Goal: Task Accomplishment & Management: Use online tool/utility

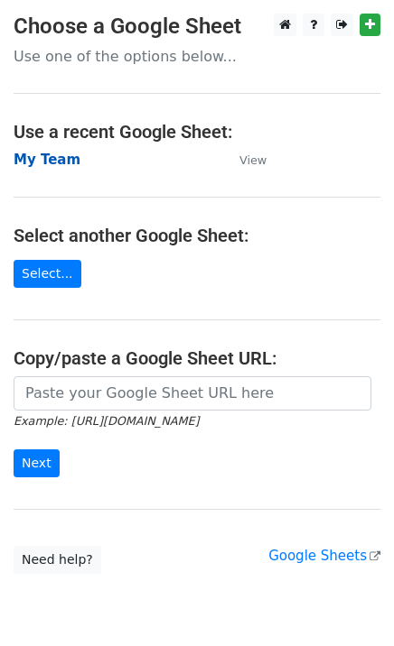
click at [50, 157] on strong "My Team" at bounding box center [47, 160] width 67 height 16
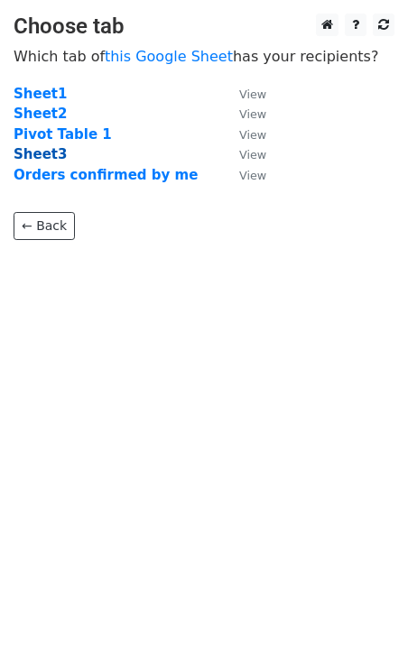
click at [38, 157] on strong "Sheet3" at bounding box center [40, 154] width 53 height 16
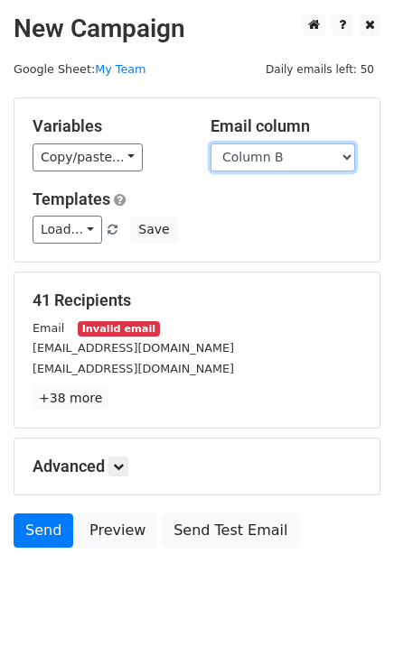
click at [247, 153] on select "Column A Column B Column C Column D Column E Column F Column G Column H Column …" at bounding box center [282, 158] width 144 height 28
click at [164, 159] on div "Copy/paste... {{Column A}} {{Column B}} {{Column C}} {{Column D}} {{Column E}} …" at bounding box center [108, 158] width 151 height 28
click at [111, 320] on div "Email Invalid email" at bounding box center [197, 328] width 356 height 21
click at [111, 330] on small "Invalid email" at bounding box center [118, 328] width 81 height 15
click at [43, 331] on small "Email" at bounding box center [49, 328] width 32 height 14
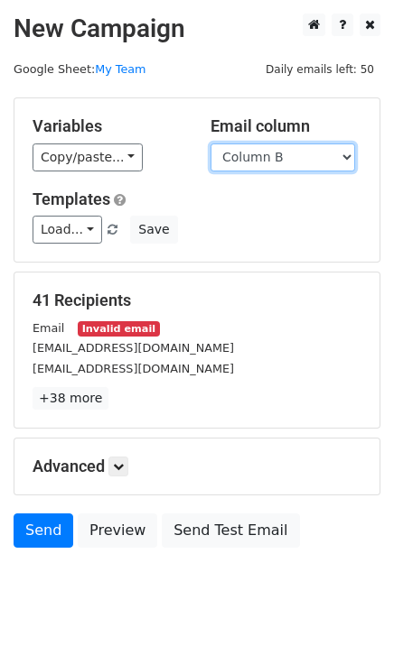
click at [262, 162] on select "Column A Column B Column C Column D Column E Column F Column G Column H Column …" at bounding box center [282, 158] width 144 height 28
click at [210, 144] on select "Column A Column B Column C Column D Column E Column F Column G Column H Column …" at bounding box center [282, 158] width 144 height 28
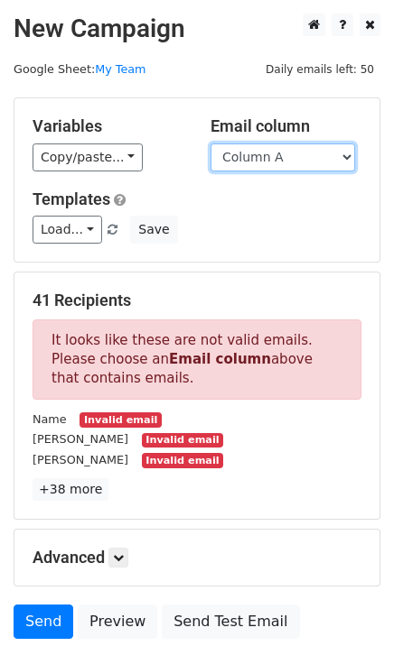
click at [260, 156] on select "Column A Column B Column C Column D Column E Column F Column G Column H Column …" at bounding box center [282, 158] width 144 height 28
click at [210, 144] on select "Column A Column B Column C Column D Column E Column F Column G Column H Column …" at bounding box center [282, 158] width 144 height 28
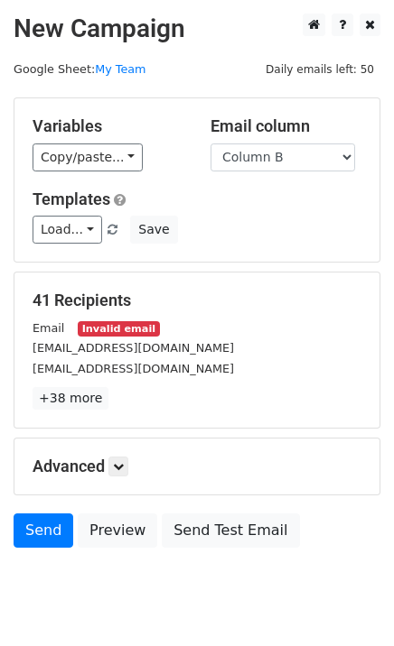
click at [202, 209] on div "Templates Load... PEE Save" at bounding box center [197, 217] width 356 height 55
click at [251, 153] on select "Column A Column B Column C Column D Column E Column F Column G Column H Column …" at bounding box center [282, 158] width 144 height 28
click at [210, 144] on select "Column A Column B Column C Column D Column E Column F Column G Column H Column …" at bounding box center [282, 158] width 144 height 28
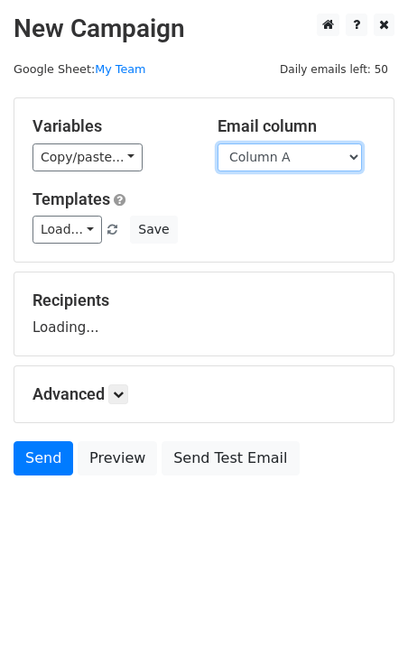
click at [258, 158] on select "Column A Column B Column C Column D Column E Column F Column G Column H Column …" at bounding box center [290, 158] width 144 height 28
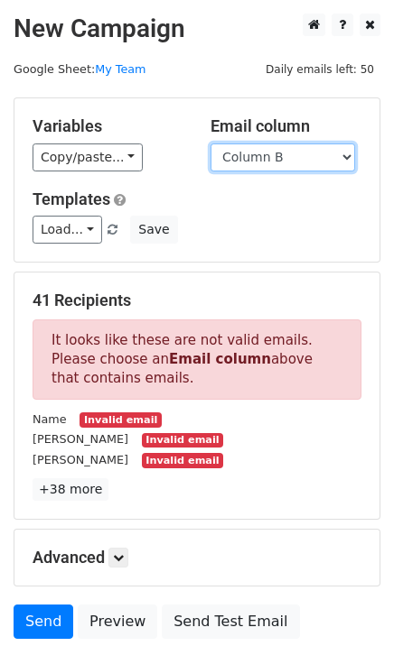
click at [210, 144] on select "Column A Column B Column C Column D Column E Column F Column G Column H Column …" at bounding box center [282, 158] width 144 height 28
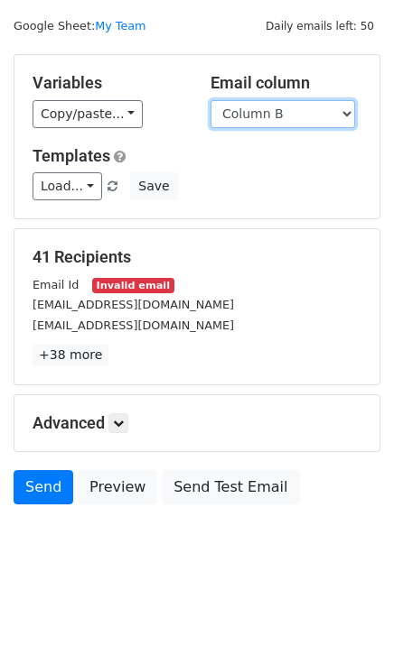
scroll to position [54, 0]
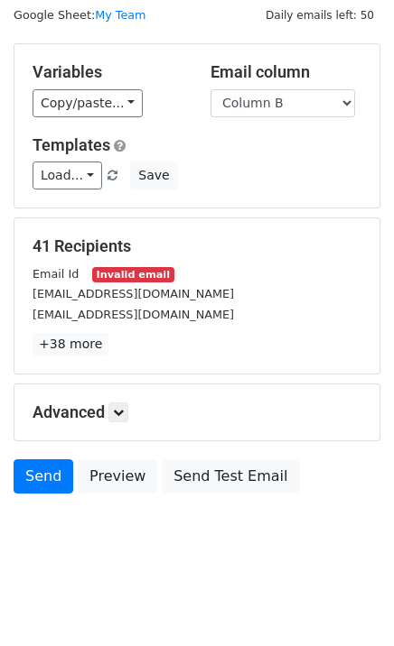
click at [237, 261] on div "41 Recipients Email Id Invalid email mukarramkhan58550@gmail.com ansaririmsha65…" at bounding box center [197, 296] width 329 height 119
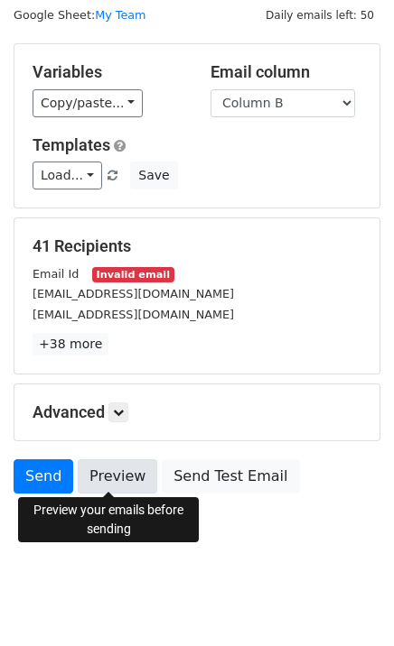
click at [102, 477] on link "Preview" at bounding box center [117, 477] width 79 height 34
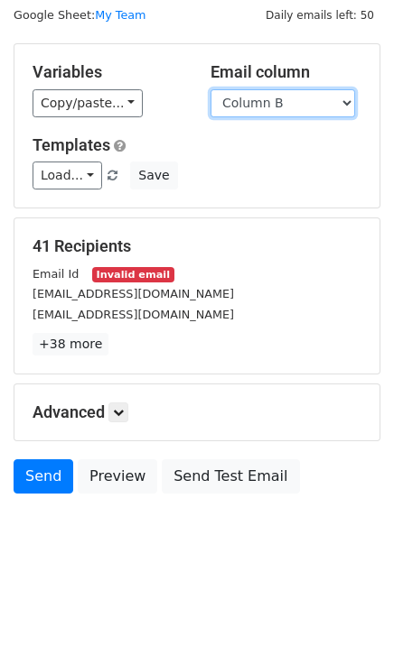
click at [274, 104] on select "Column A Column B Column C Column D Column E Column F Column G Column H Column …" at bounding box center [282, 103] width 144 height 28
click at [210, 89] on select "Column A Column B Column C Column D Column E Column F Column G Column H Column …" at bounding box center [282, 103] width 144 height 28
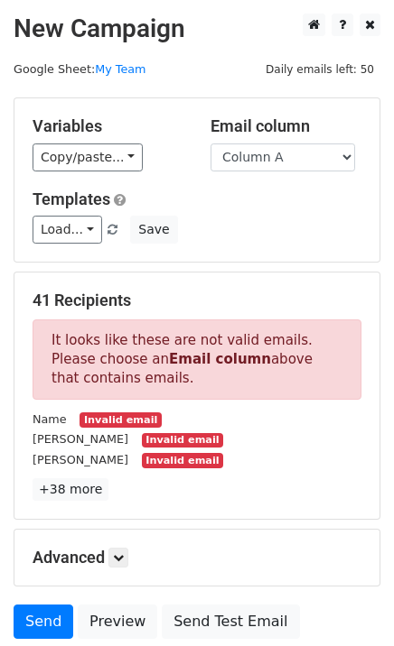
click at [260, 148] on select "Column A Column B Column C Column D Column E Column F Column G Column H Column …" at bounding box center [282, 158] width 144 height 28
click at [260, 154] on select "Column A Column B Column C Column D Column E Column F Column G Column H Column …" at bounding box center [282, 158] width 144 height 28
click at [210, 144] on select "Column A Column B Column C Column D Column E Column F Column G Column H Column …" at bounding box center [282, 158] width 144 height 28
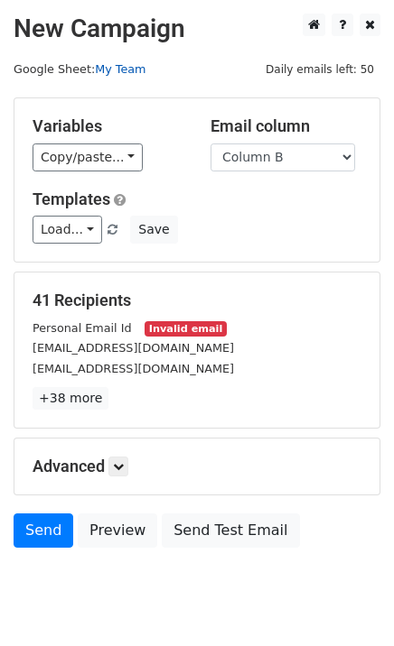
click at [116, 68] on link "My Team" at bounding box center [120, 69] width 51 height 14
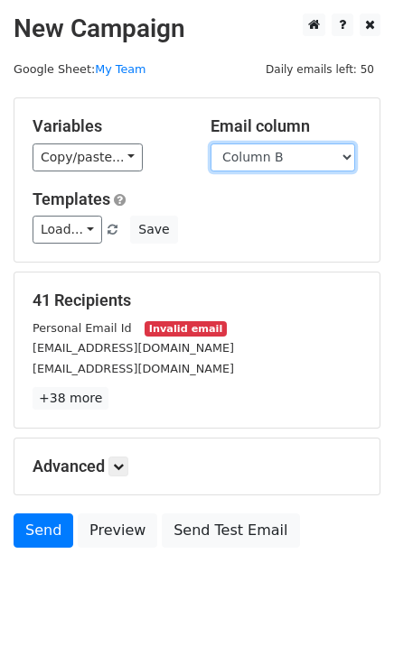
click at [292, 148] on select "Column A Column B Column C Column D Column E Column F Column G Column H Column …" at bounding box center [282, 158] width 144 height 28
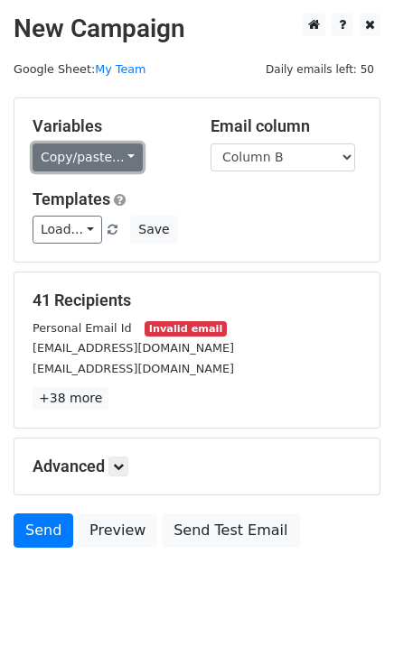
click at [81, 167] on link "Copy/paste..." at bounding box center [88, 158] width 110 height 28
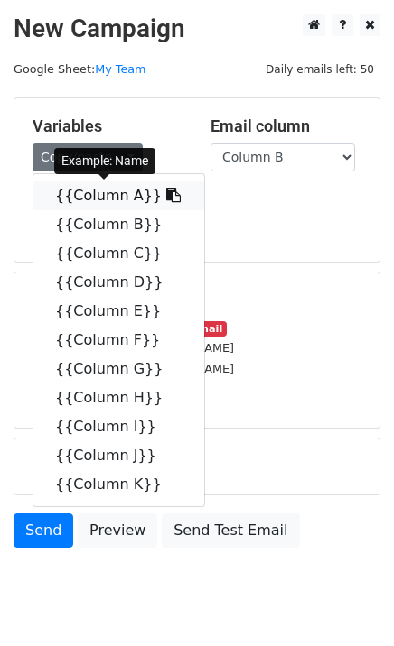
click at [103, 196] on link "{{Column A}}" at bounding box center [118, 195] width 171 height 29
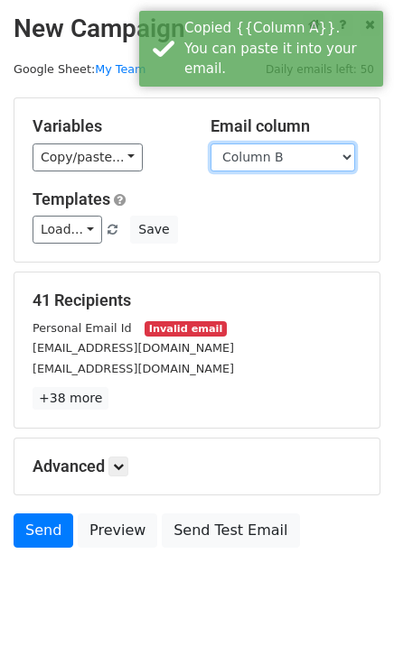
click at [253, 159] on select "Column A Column B Column C Column D Column E Column F Column G Column H Column …" at bounding box center [282, 158] width 144 height 28
click at [210, 144] on select "Column A Column B Column C Column D Column E Column F Column G Column H Column …" at bounding box center [282, 158] width 144 height 28
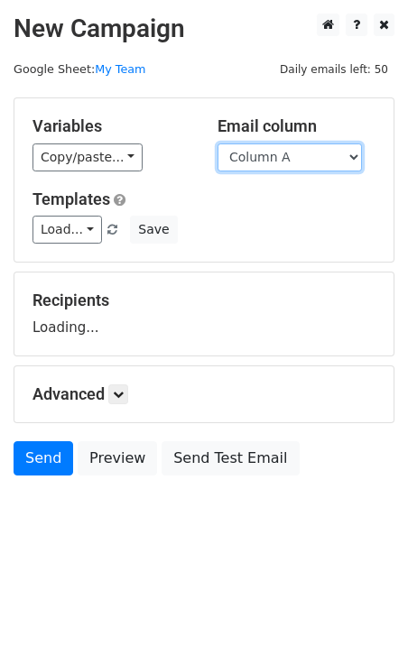
click at [255, 161] on select "Column A Column B Column C Column D Column E Column F Column G Column H Column …" at bounding box center [290, 158] width 144 height 28
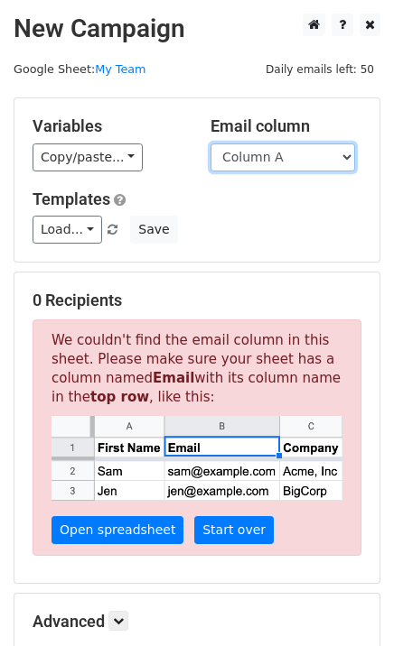
select select "Column B"
click at [210, 144] on select "Column A Column B Column C Column D Column E Column F Column G Column H Column …" at bounding box center [282, 158] width 144 height 28
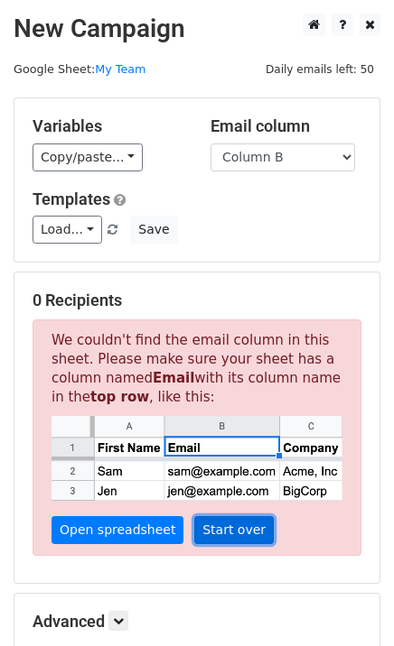
click at [210, 523] on link "Start over" at bounding box center [233, 530] width 79 height 28
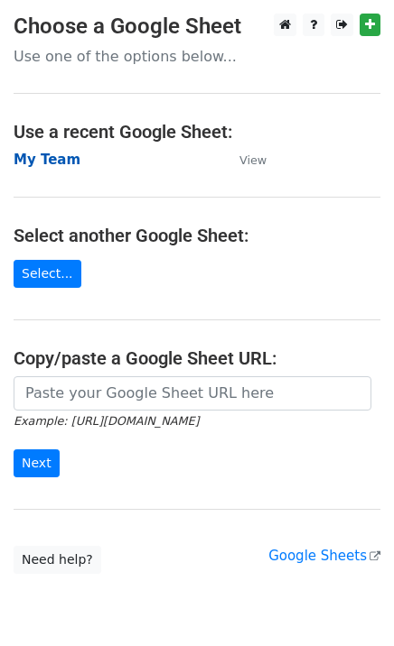
click at [46, 163] on strong "My Team" at bounding box center [47, 160] width 67 height 16
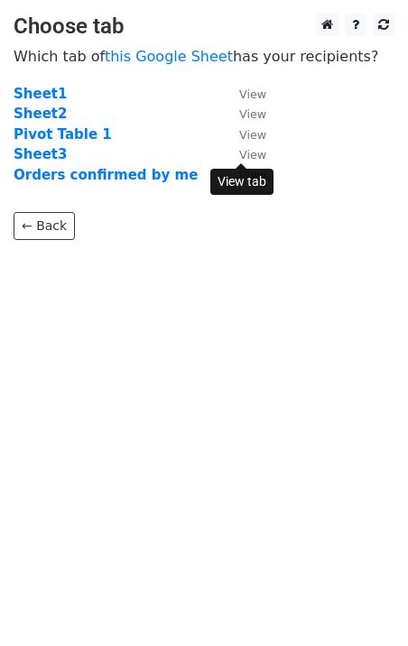
click at [247, 152] on small "View" at bounding box center [252, 155] width 27 height 14
click at [32, 152] on strong "Sheet3" at bounding box center [40, 154] width 53 height 16
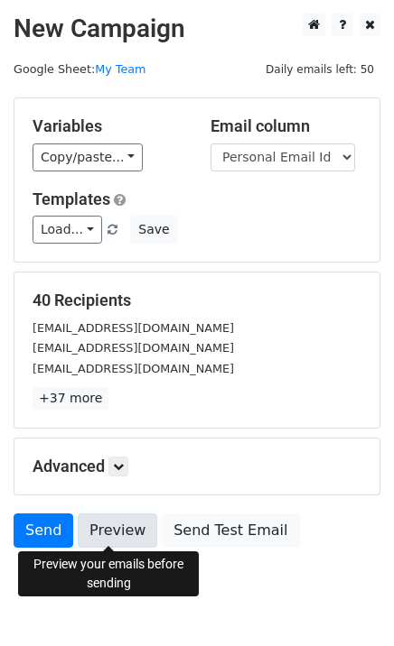
click at [103, 518] on link "Preview" at bounding box center [117, 531] width 79 height 34
click at [100, 526] on link "Preview" at bounding box center [117, 531] width 79 height 34
click at [112, 524] on link "Preview" at bounding box center [117, 531] width 79 height 34
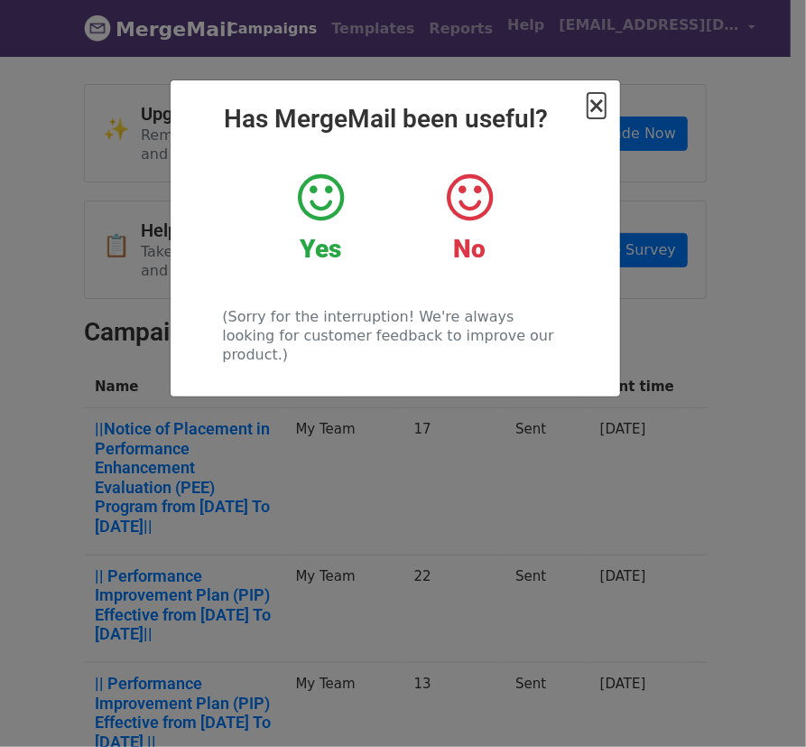
click at [600, 107] on span "×" at bounding box center [597, 105] width 18 height 25
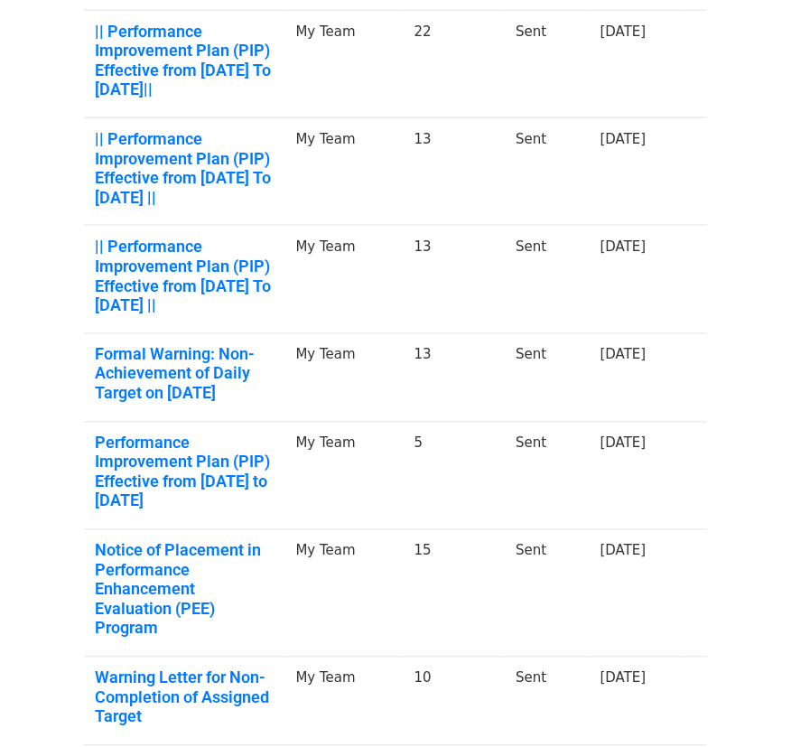
scroll to position [795, 0]
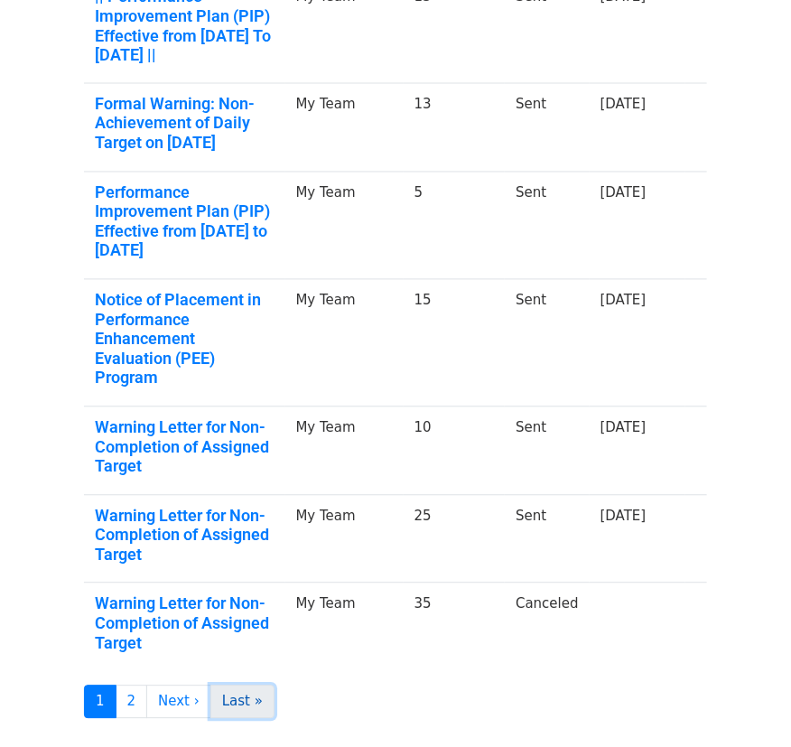
click at [223, 685] on link "Last »" at bounding box center [242, 701] width 64 height 33
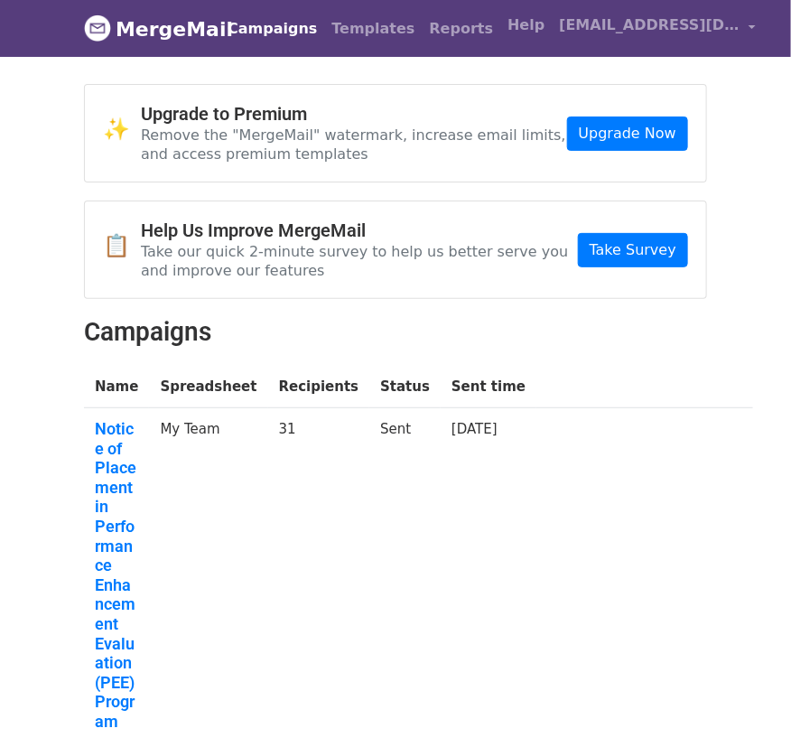
scroll to position [186, 0]
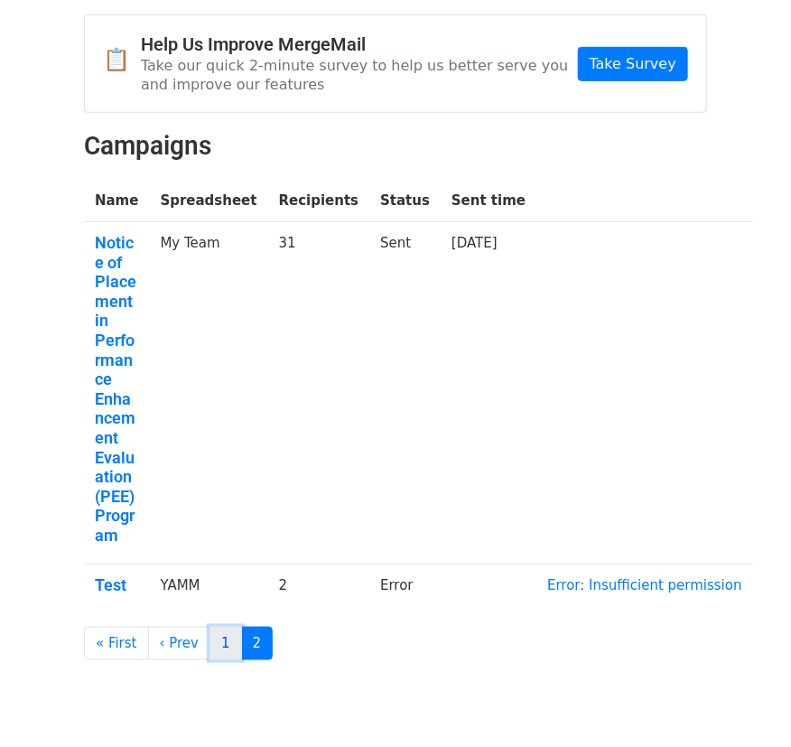
click at [209, 627] on link "1" at bounding box center [225, 643] width 33 height 33
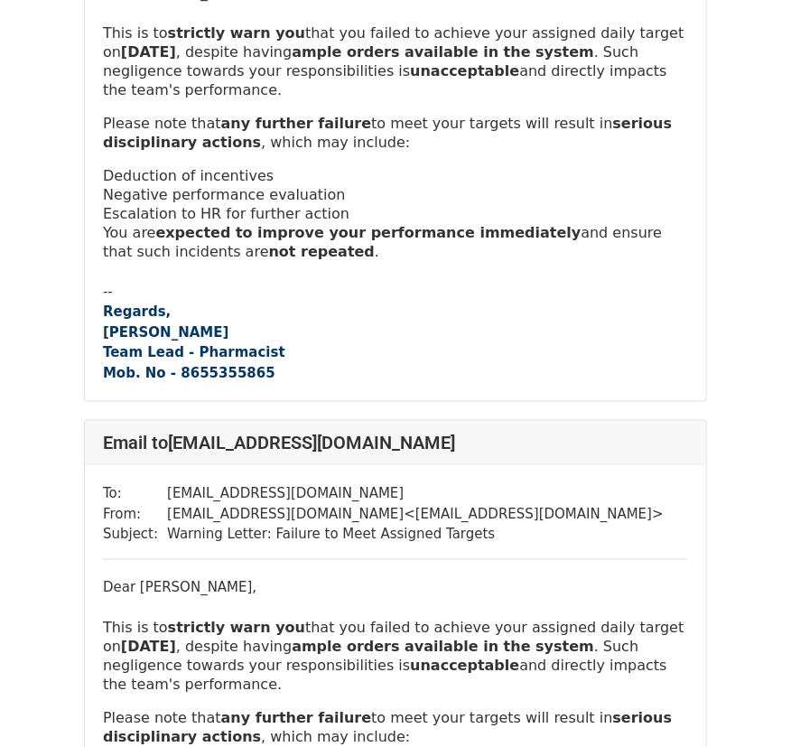
scroll to position [303, 0]
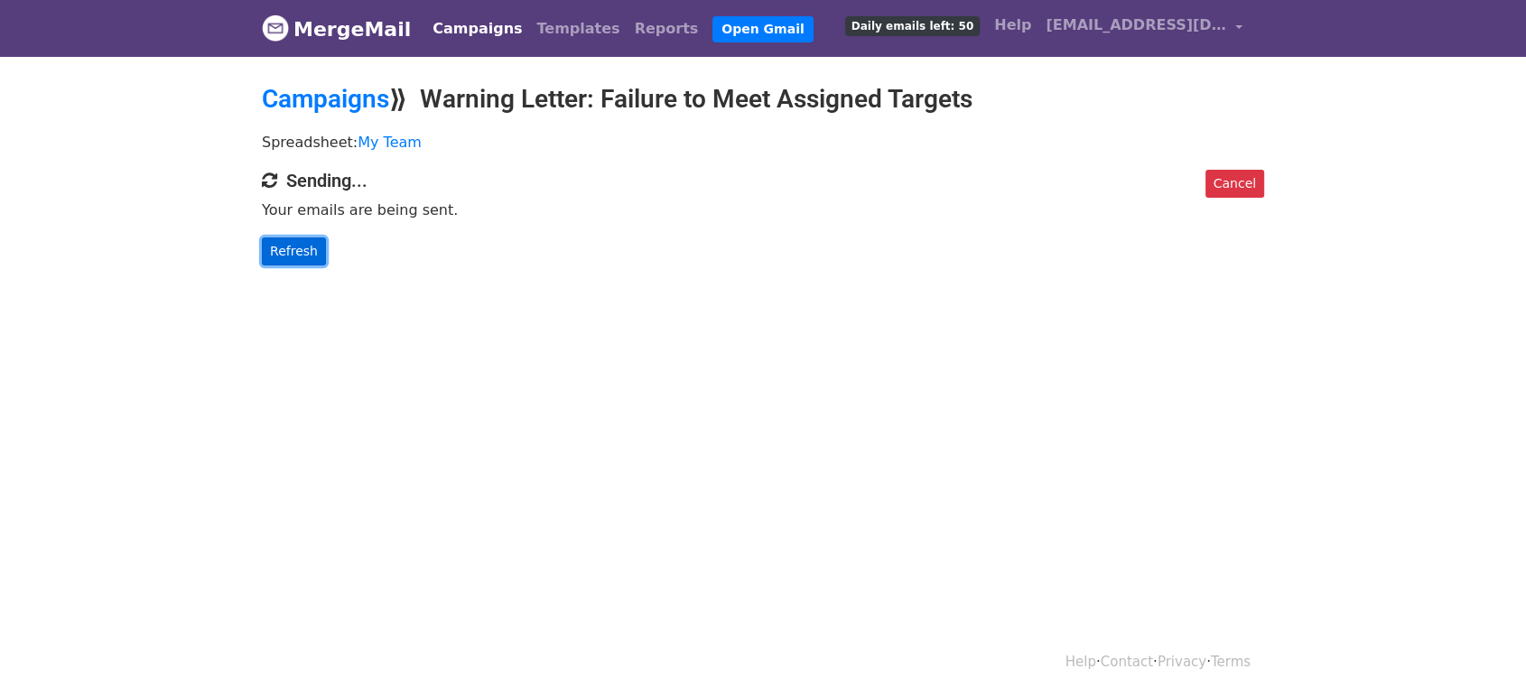
click at [293, 264] on link "Refresh" at bounding box center [294, 251] width 64 height 28
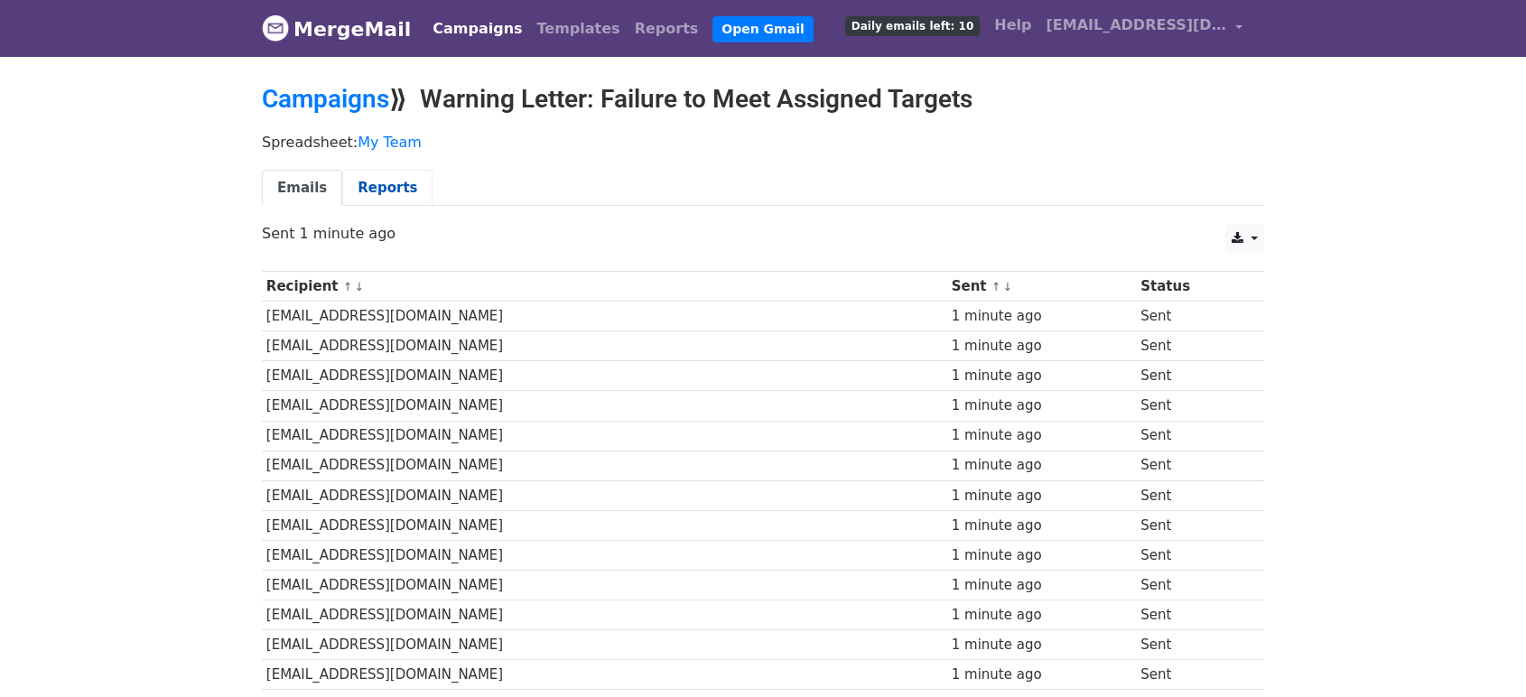
click at [391, 195] on link "Reports" at bounding box center [387, 188] width 90 height 37
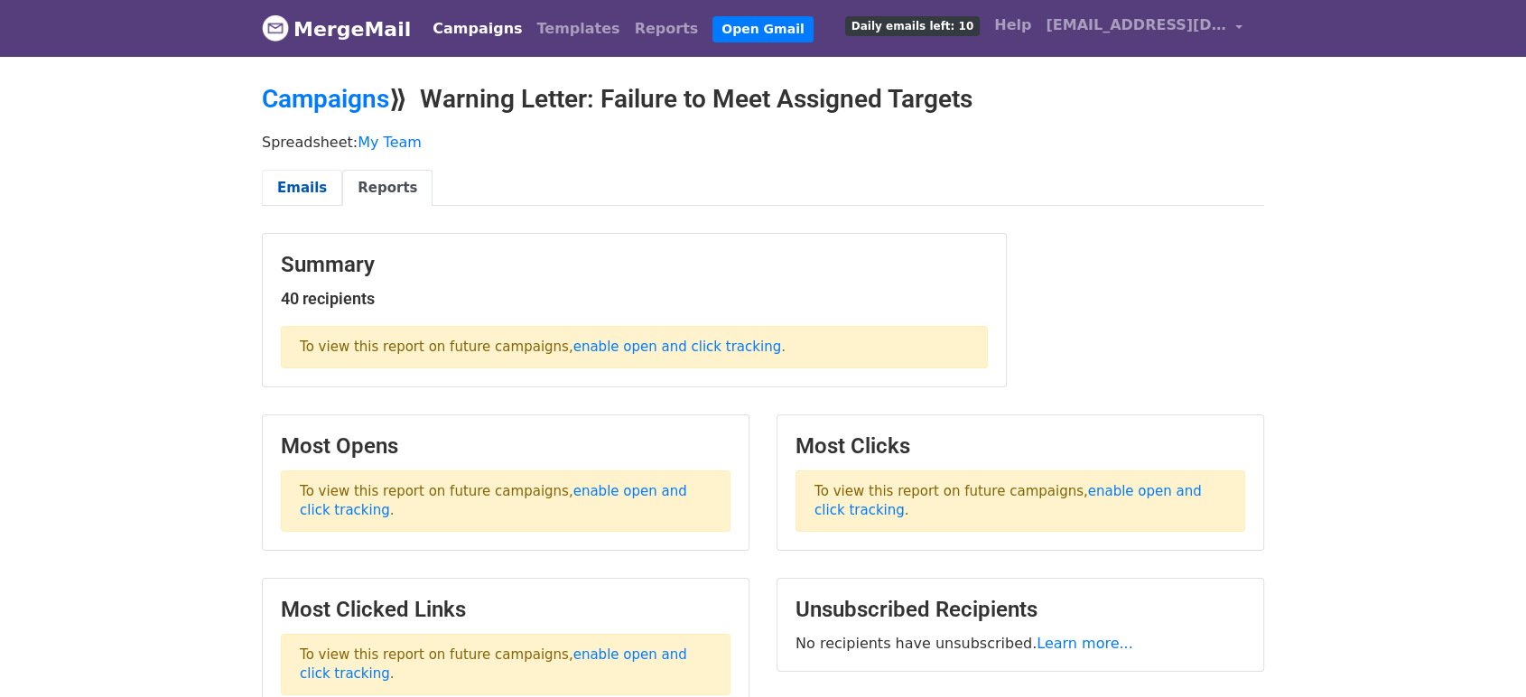
click at [298, 180] on link "Emails" at bounding box center [302, 188] width 80 height 37
